Goal: Task Accomplishment & Management: Use online tool/utility

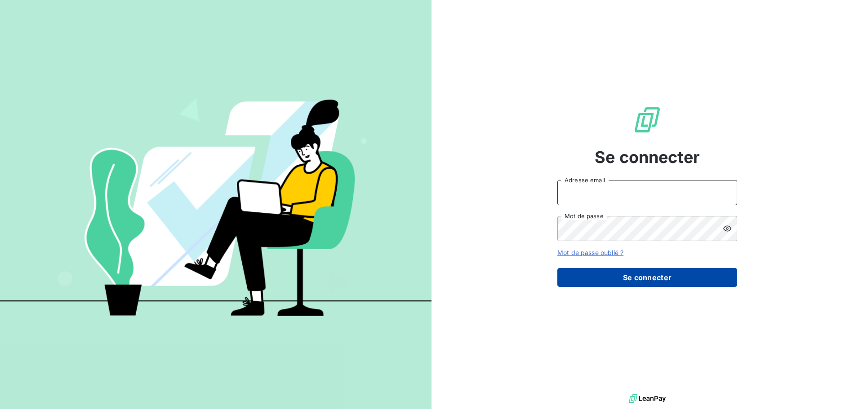
type input "[EMAIL_ADDRESS][DOMAIN_NAME]"
click at [635, 275] on button "Se connecter" at bounding box center [647, 277] width 180 height 19
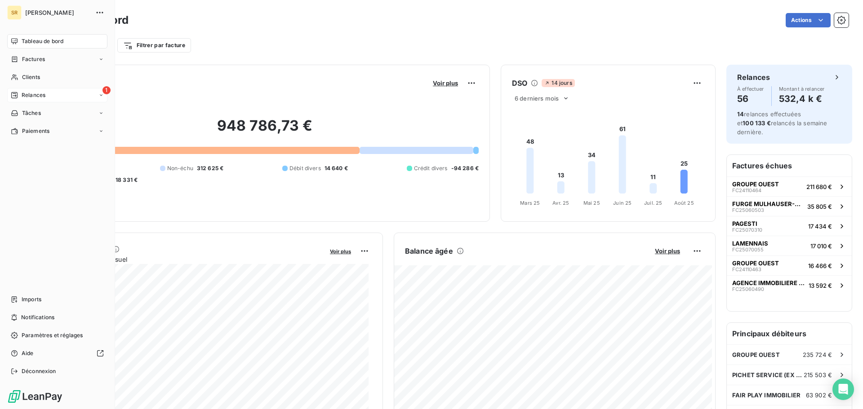
click at [11, 93] on icon at bounding box center [14, 95] width 7 height 7
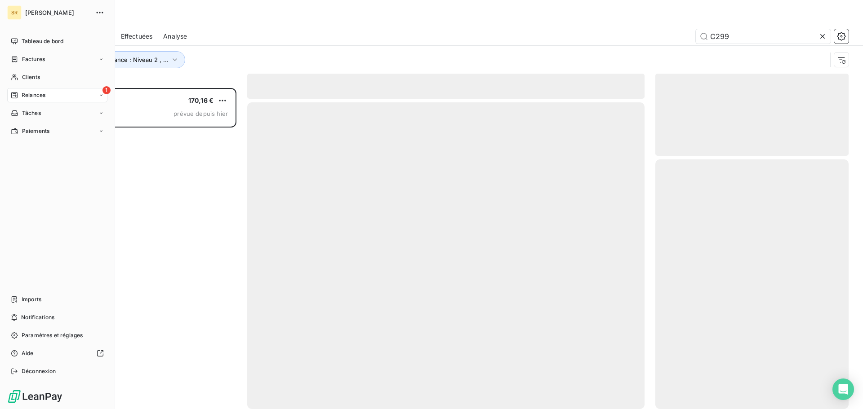
scroll to position [315, 186]
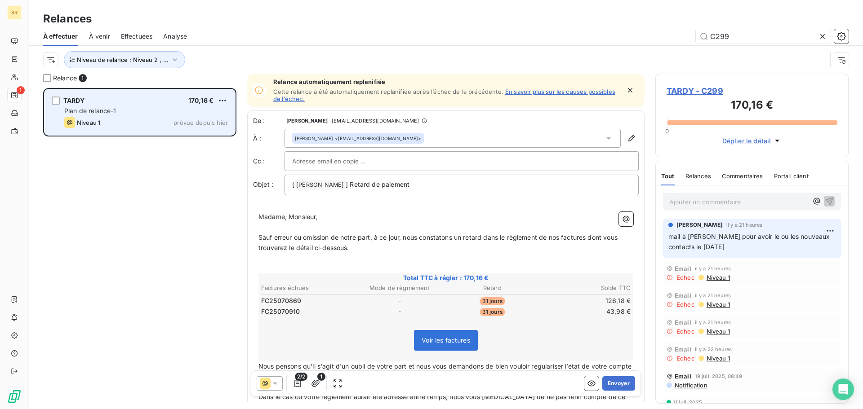
click at [113, 108] on span "Plan de relance-1" at bounding box center [90, 111] width 52 height 8
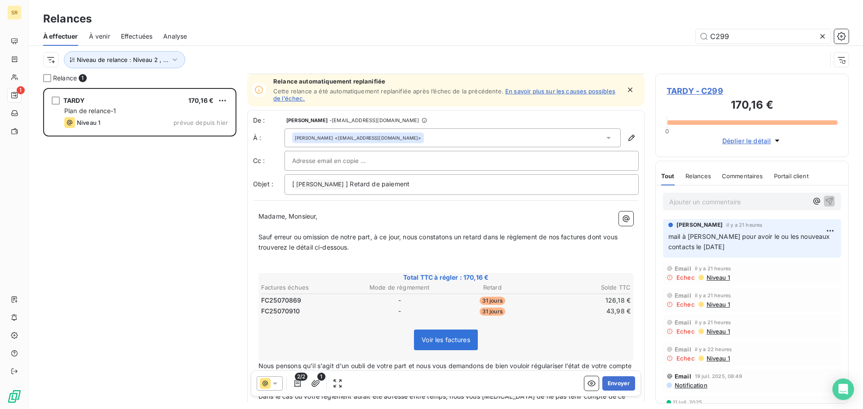
scroll to position [0, 0]
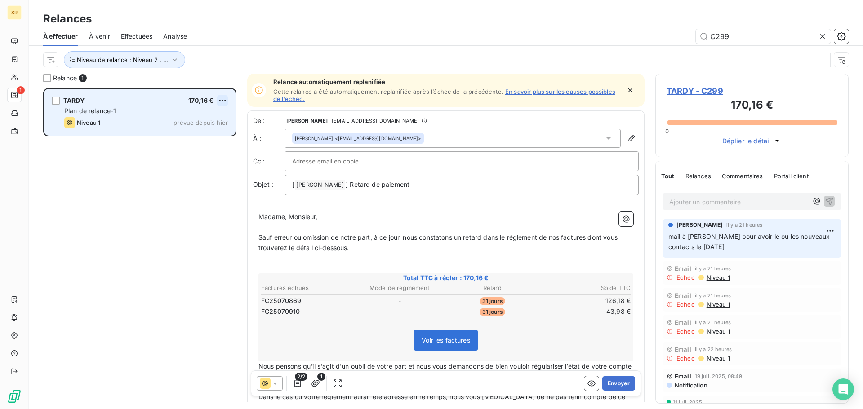
click at [219, 99] on html "SR 1 Relances À effectuer À venir Effectuées Analyse C299 Niveau de relance : N…" at bounding box center [431, 204] width 863 height 409
click at [182, 120] on div "Replanifier cette action" at bounding box center [183, 118] width 80 height 14
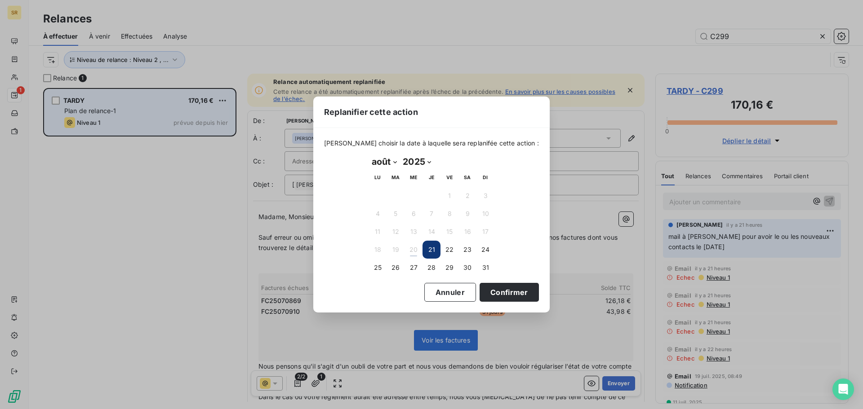
click at [430, 162] on select "2025 2026 2027 2028 2029 2030 2031 2032 2033 2034 2035" at bounding box center [416, 162] width 34 height 14
click at [400, 155] on select "2025 2026 2027 2028 2029 2030 2031 2032 2033 2034 2035" at bounding box center [416, 162] width 34 height 14
click at [393, 161] on select "janvier février mars avril mai juin juillet août septembre octobre novembre déc…" at bounding box center [383, 162] width 31 height 14
select select "8"
click at [368, 155] on select "janvier février mars avril mai juin juillet août septembre octobre novembre déc…" at bounding box center [383, 162] width 31 height 14
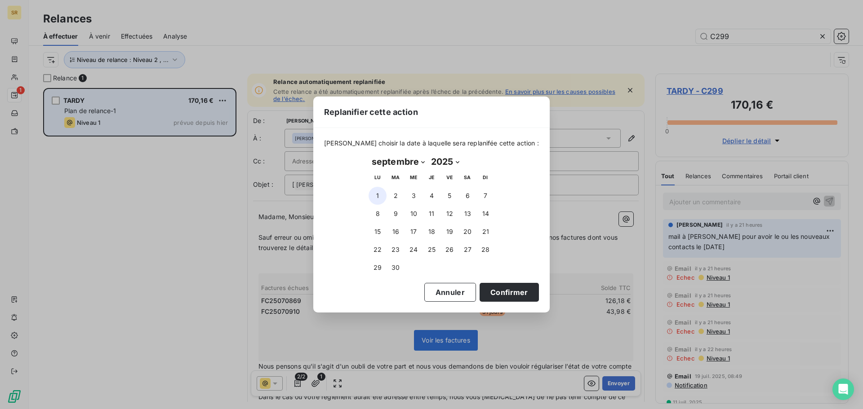
click at [378, 195] on button "1" at bounding box center [377, 196] width 18 height 18
click at [492, 292] on button "Confirmer" at bounding box center [508, 292] width 59 height 19
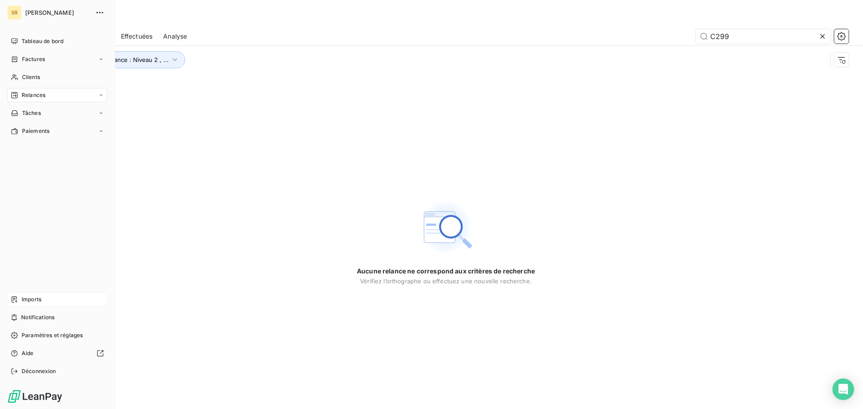
click at [22, 301] on span "Imports" at bounding box center [32, 300] width 20 height 8
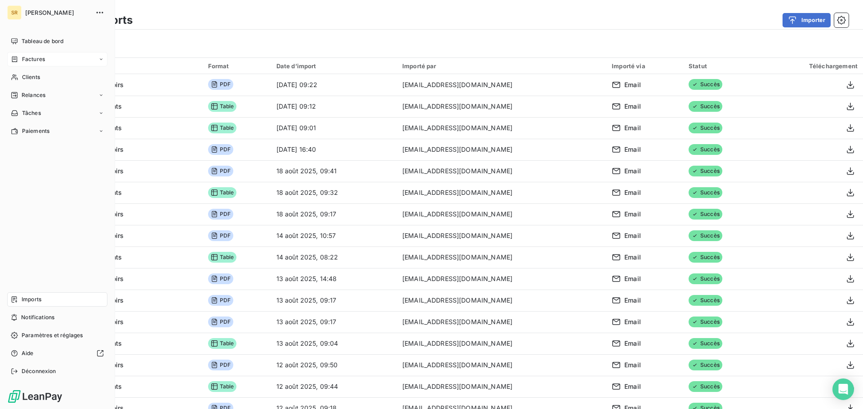
click at [29, 57] on span "Factures" at bounding box center [33, 59] width 23 height 8
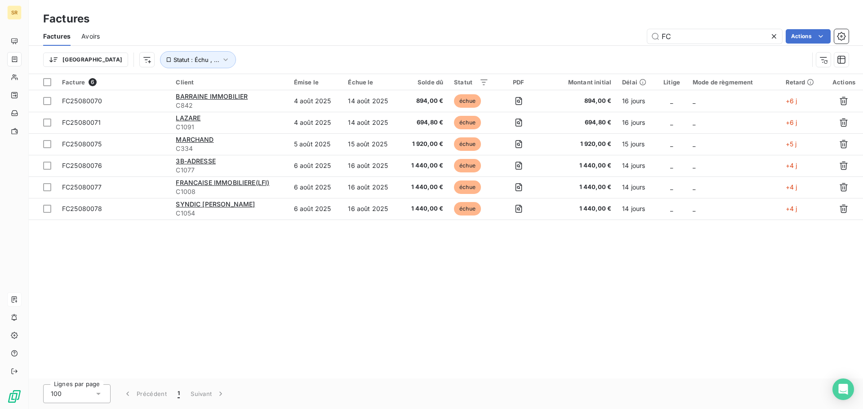
type input "F"
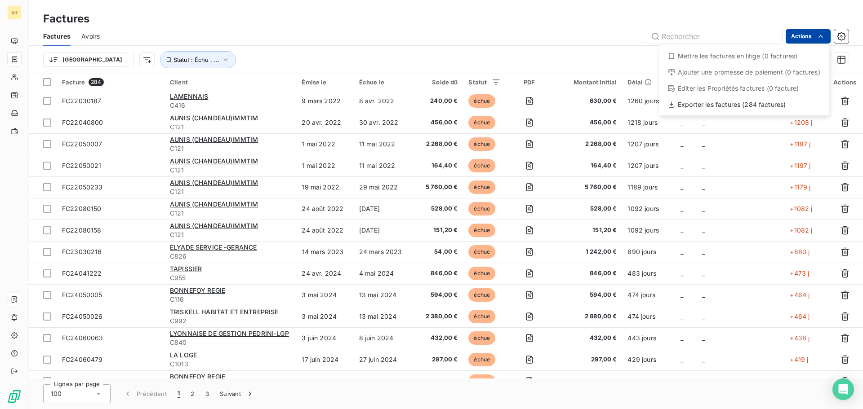
click at [792, 37] on html "SR Factures Factures Avoirs Actions Mettre les factures en litige (0 factures) …" at bounding box center [431, 204] width 863 height 409
click at [706, 105] on div "Exporter les factures (284 factures)" at bounding box center [743, 104] width 163 height 14
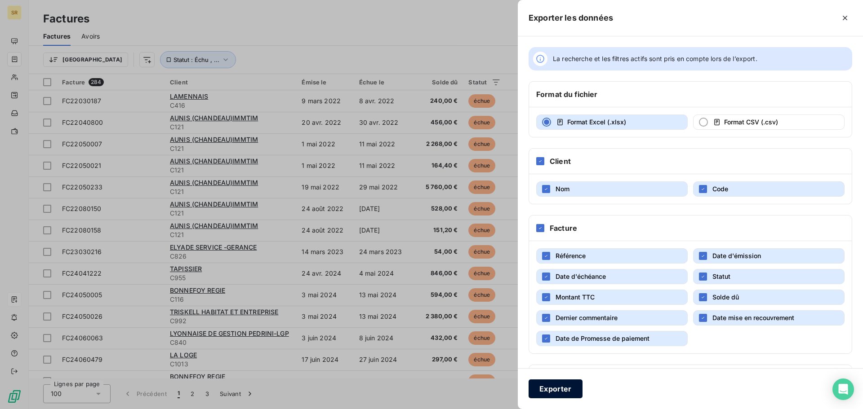
click at [554, 387] on button "Exporter" at bounding box center [555, 389] width 54 height 19
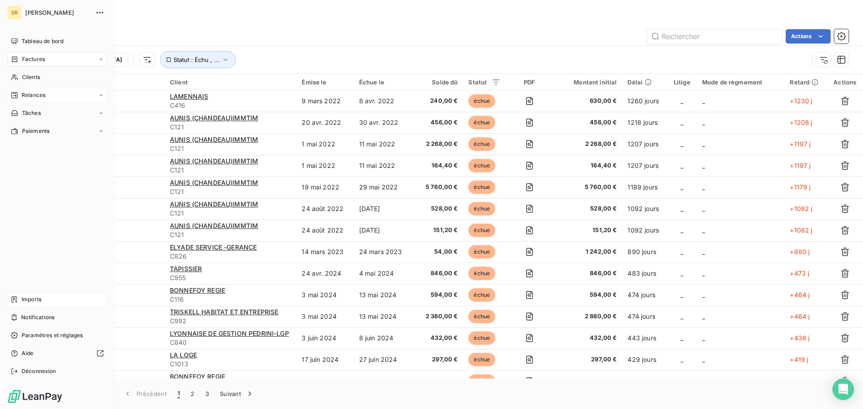
click at [34, 98] on span "Relances" at bounding box center [34, 95] width 24 height 8
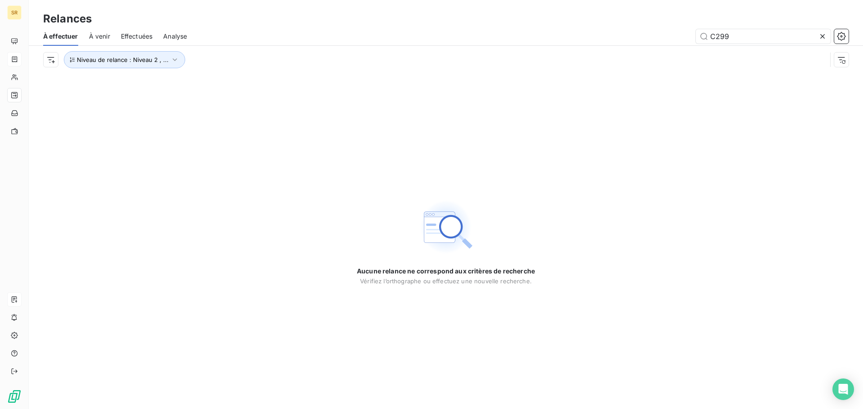
click at [96, 38] on span "À venir" at bounding box center [99, 36] width 21 height 9
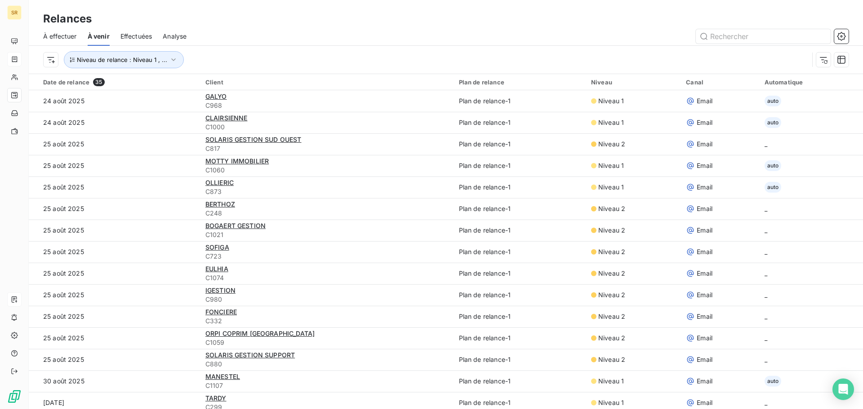
click at [127, 33] on span "Effectuées" at bounding box center [136, 36] width 32 height 9
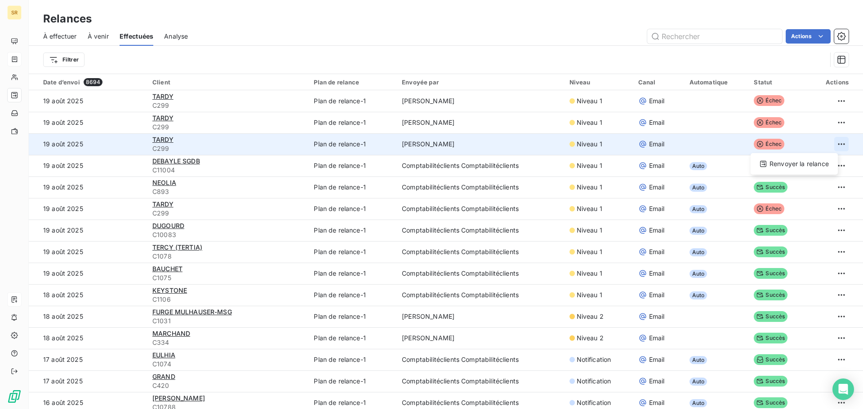
click at [835, 145] on html "SR Relances À effectuer À venir Effectuées Analyse Actions Filtrer Date d’envoi…" at bounding box center [431, 204] width 863 height 409
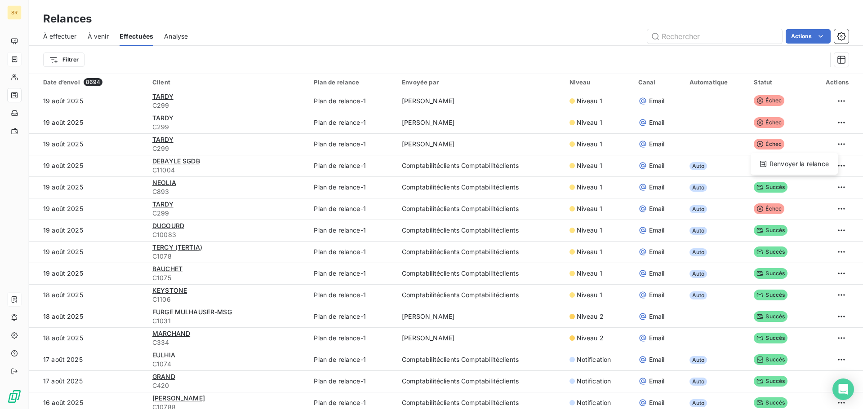
click at [432, 17] on html "SR Relances À effectuer À venir Effectuées Analyse Actions Filtrer Date d’envoi…" at bounding box center [431, 204] width 863 height 409
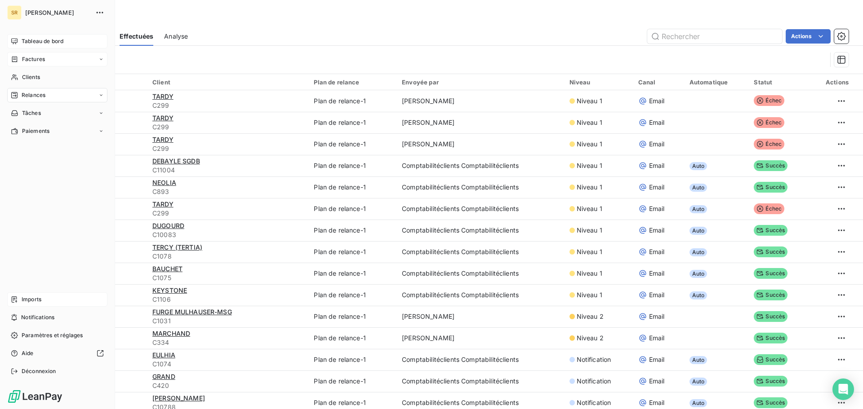
click at [45, 41] on span "Tableau de bord" at bounding box center [43, 41] width 42 height 8
